Goal: Information Seeking & Learning: Learn about a topic

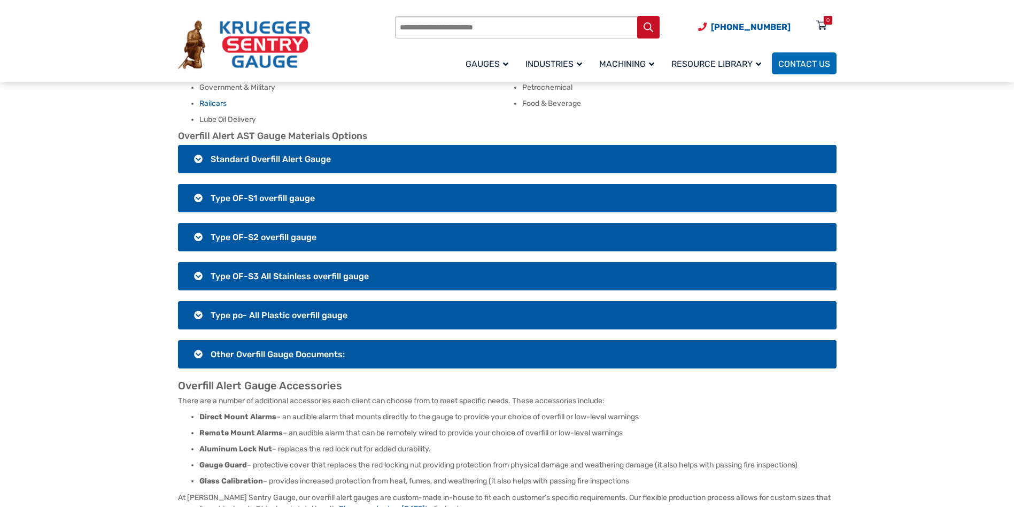
scroll to position [802, 0]
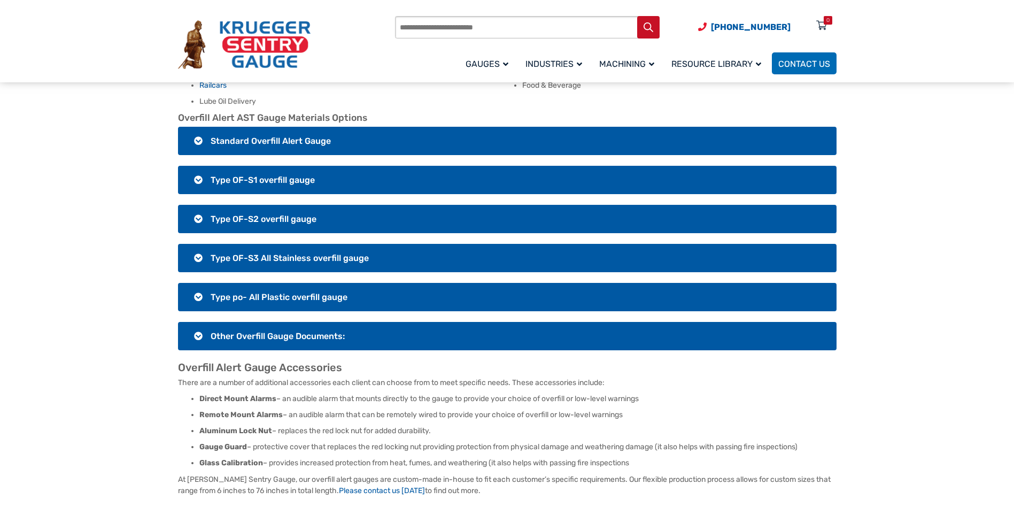
click at [327, 212] on h3 "Type OF-S2 overfill gauge" at bounding box center [507, 219] width 658 height 28
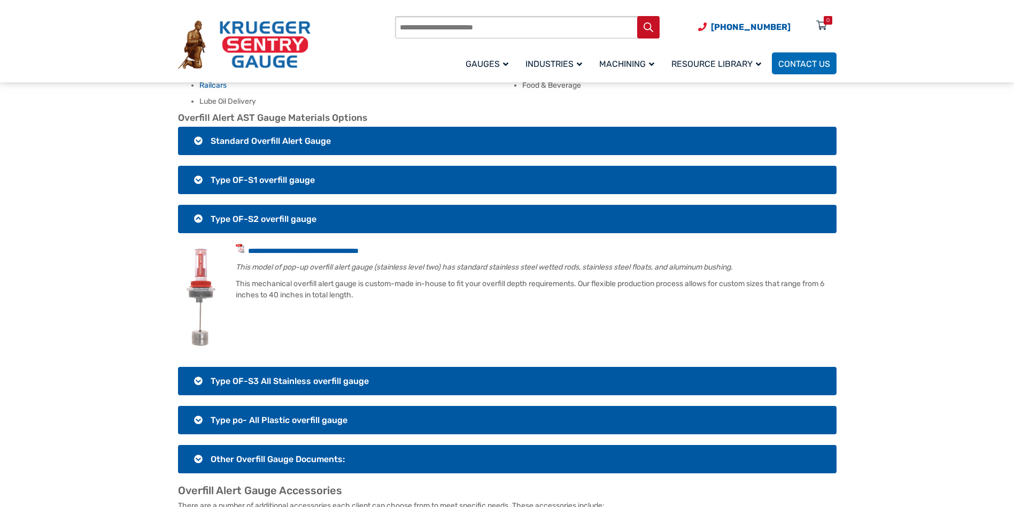
click at [331, 211] on h3 "Type OF-S2 overfill gauge" at bounding box center [507, 219] width 658 height 28
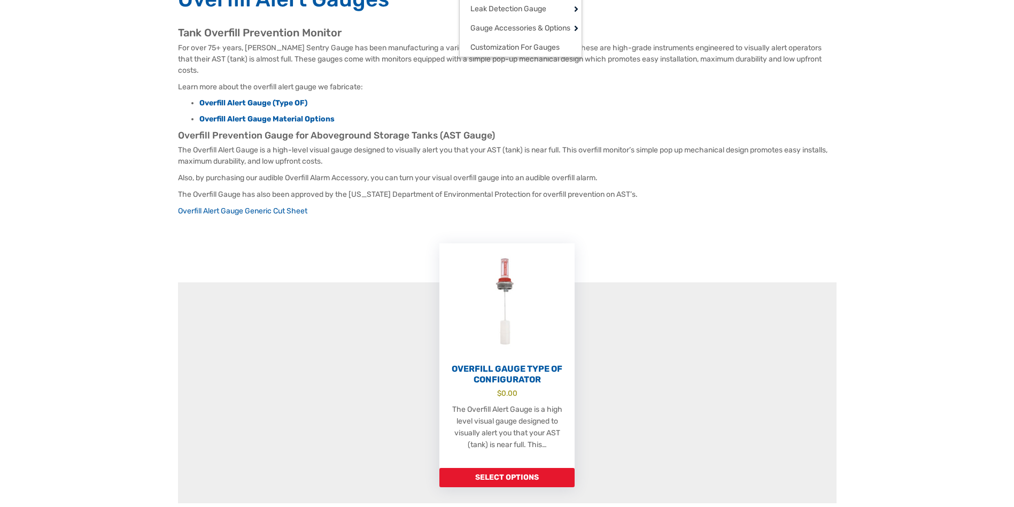
scroll to position [0, 0]
